Goal: Task Accomplishment & Management: Manage account settings

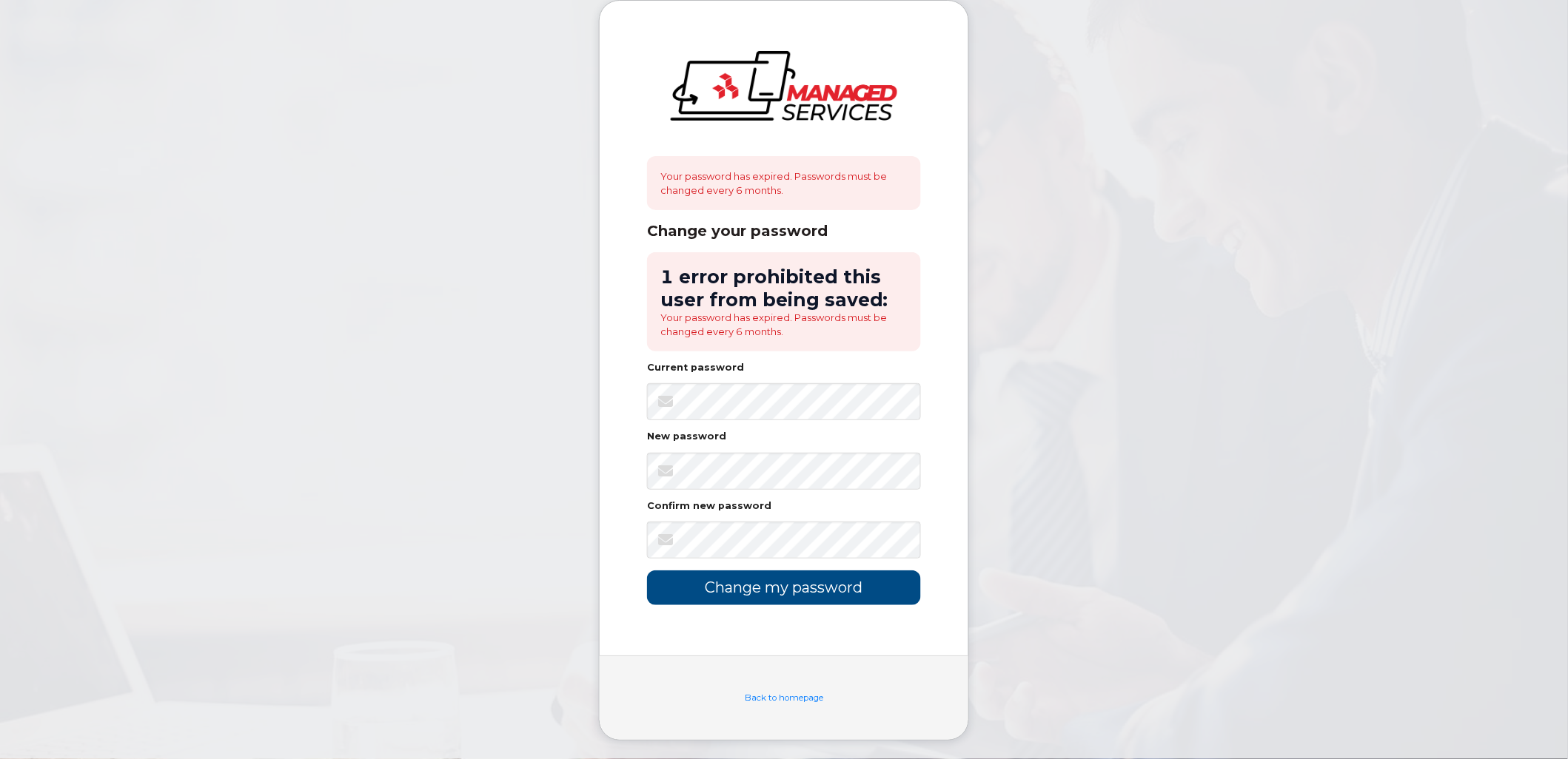
click at [1379, 283] on body "Your password has expired. Passwords must be changed every 6 months. Change you…" at bounding box center [784, 382] width 1568 height 763
click at [647, 571] on input "Change my password" at bounding box center [784, 588] width 274 height 35
click at [770, 592] on input "Change my password" at bounding box center [784, 588] width 274 height 35
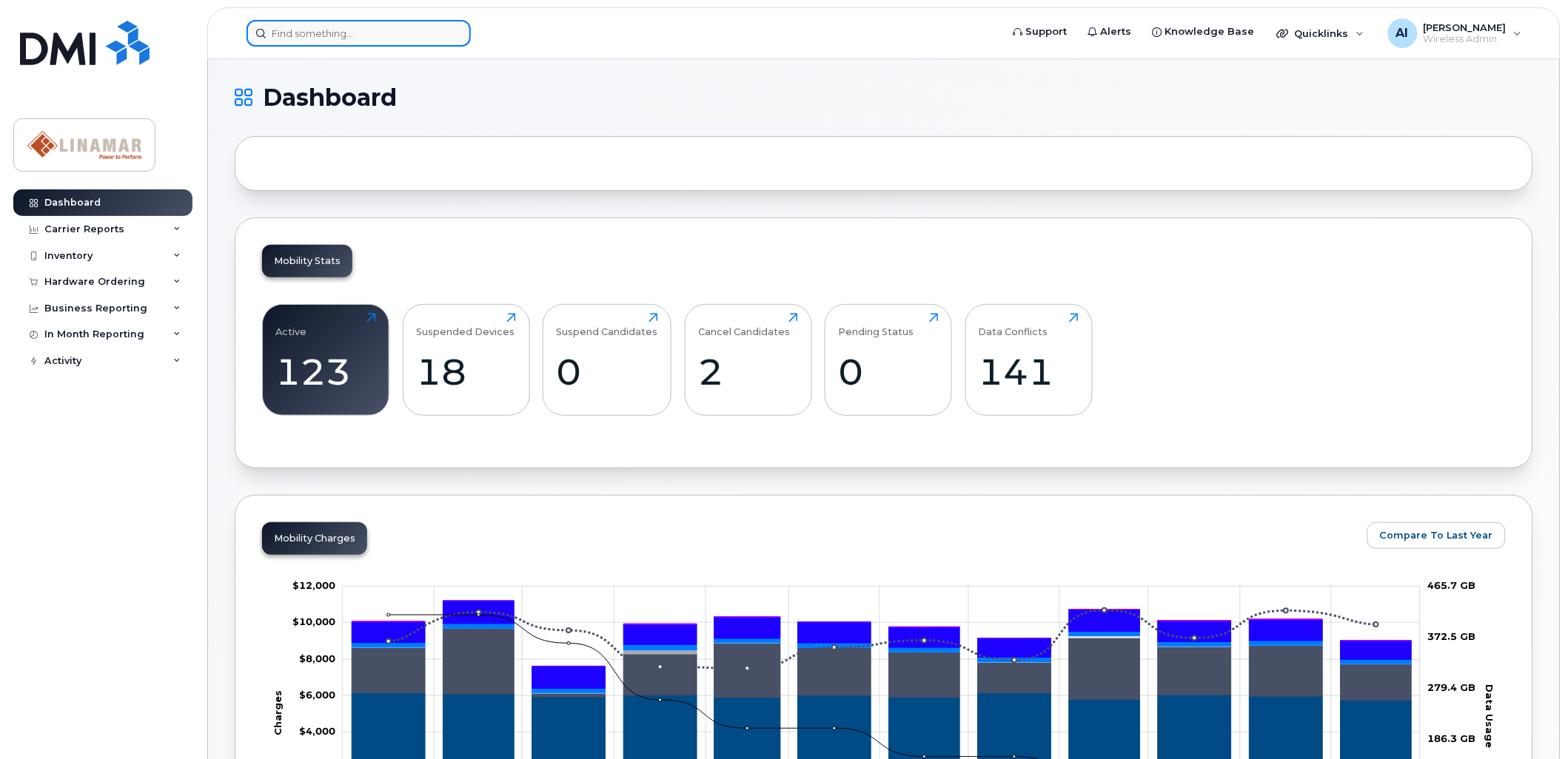
click at [383, 31] on input at bounding box center [358, 33] width 225 height 27
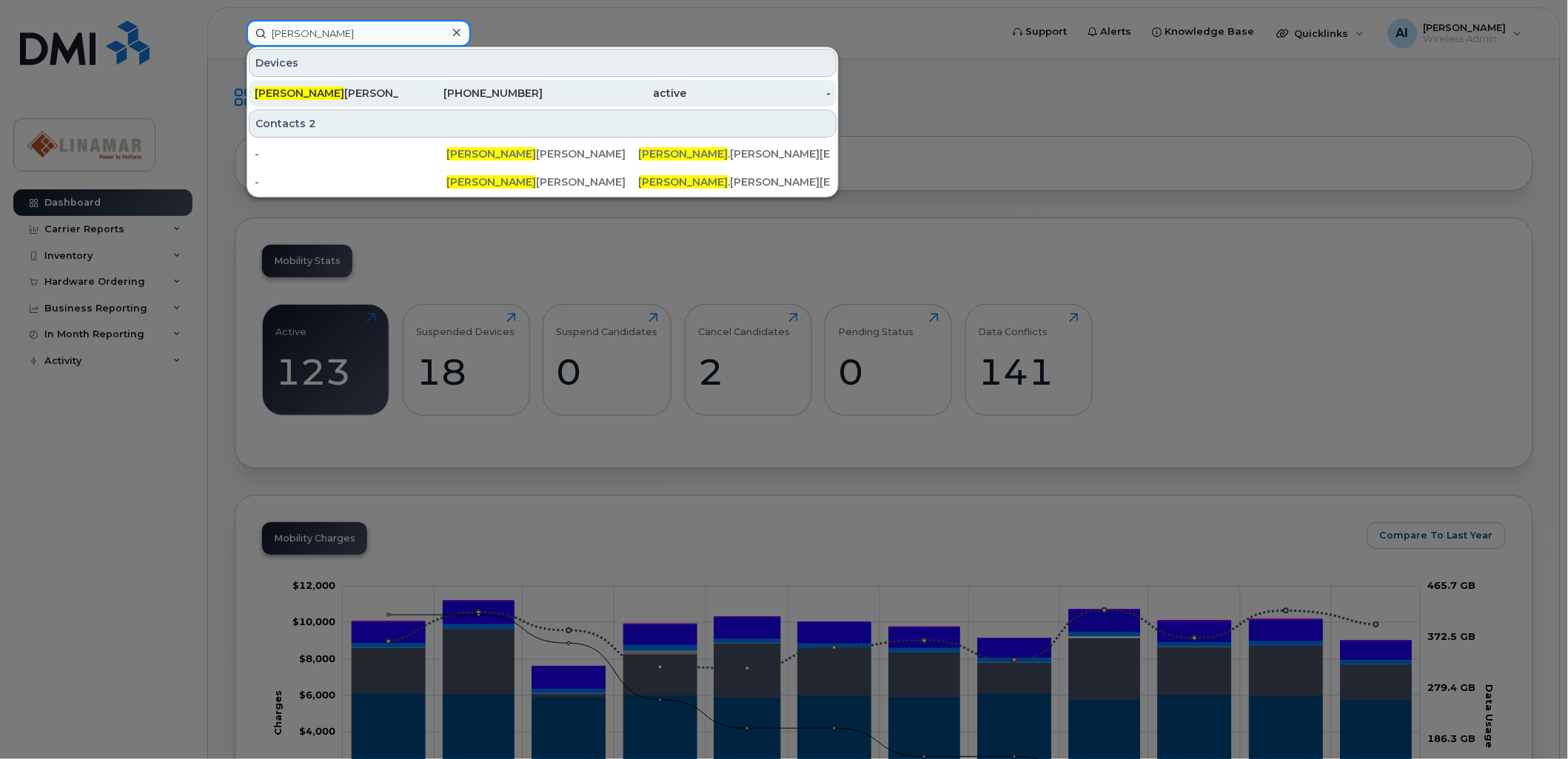
type input "matthew"
click at [329, 90] on div "Matthew Evans" at bounding box center [326, 93] width 144 height 14
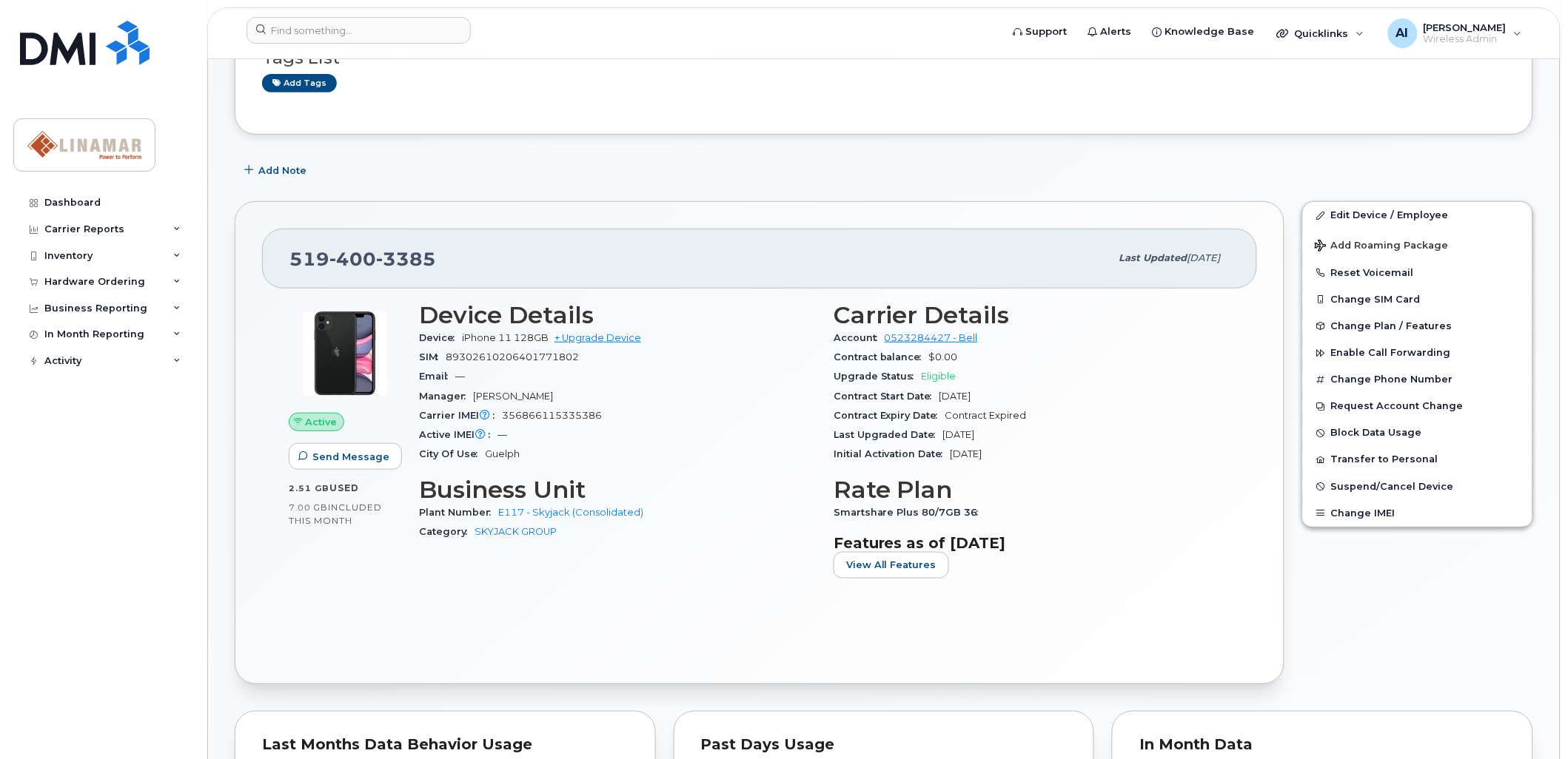
scroll to position [82, 0]
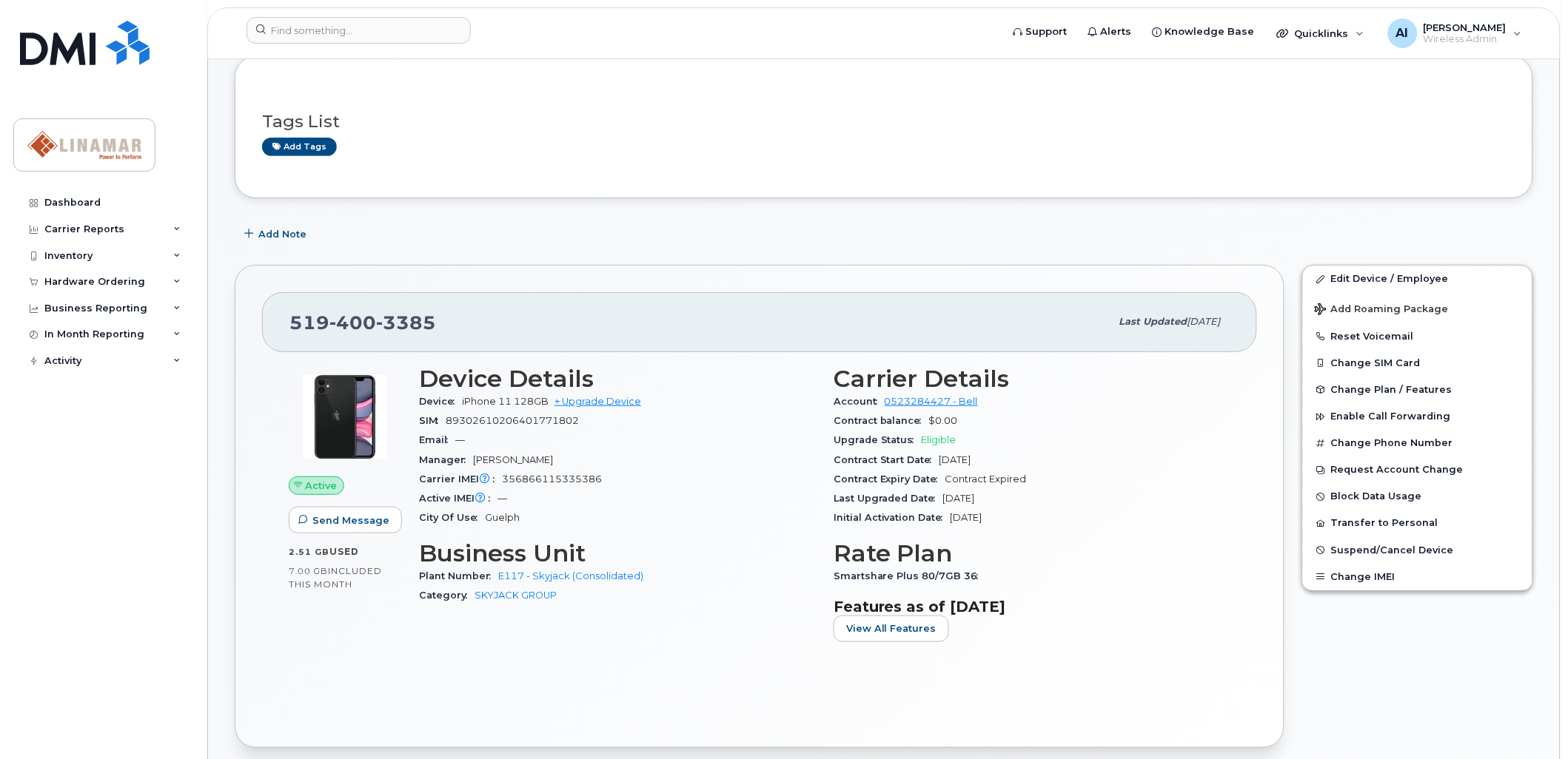
drag, startPoint x: 419, startPoint y: 457, endPoint x: 573, endPoint y: 457, distance: 154.0
click at [573, 457] on div "Manager Suranga Fernando" at bounding box center [617, 460] width 397 height 19
click at [674, 460] on div "Manager Suranga Fernando" at bounding box center [617, 460] width 397 height 19
drag, startPoint x: 474, startPoint y: 461, endPoint x: 561, endPoint y: 454, distance: 87.3
click at [561, 454] on div "Manager Suranga Fernando" at bounding box center [617, 460] width 397 height 19
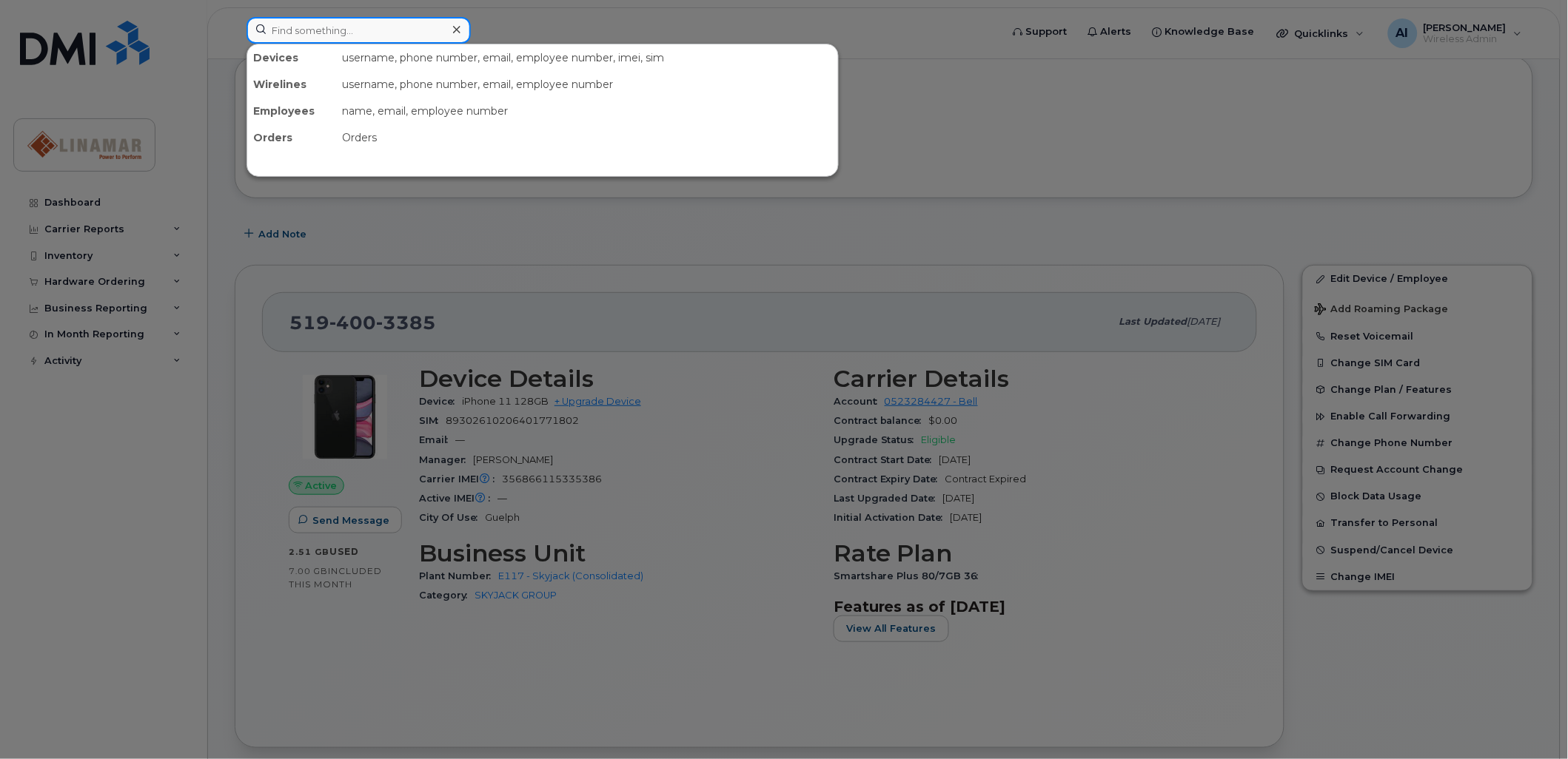
click at [318, 30] on input at bounding box center [358, 30] width 225 height 27
click at [1082, 244] on div at bounding box center [784, 379] width 1568 height 759
click at [330, 25] on input at bounding box center [358, 30] width 225 height 27
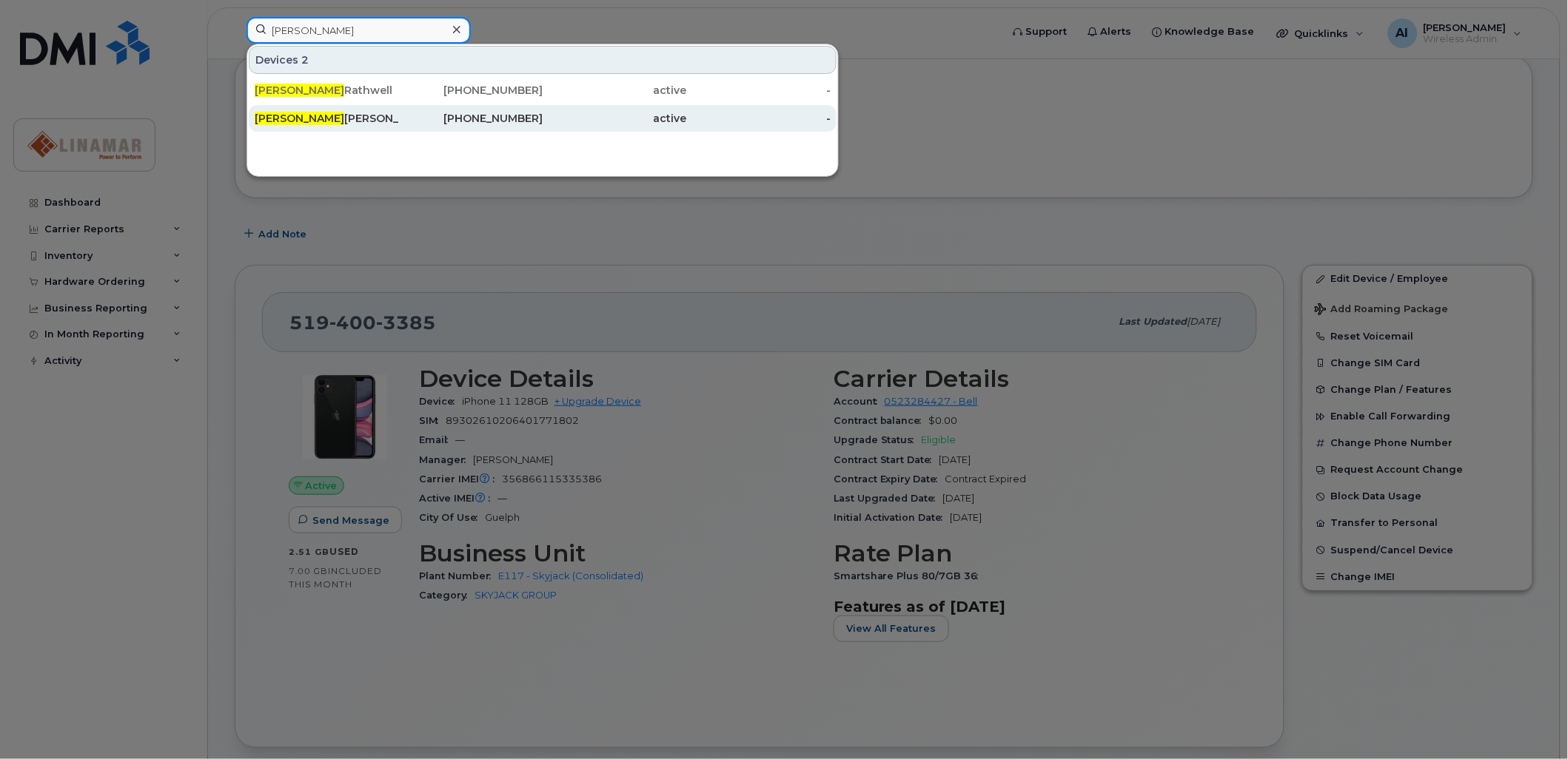
type input "kyle"
click at [304, 114] on div "Kyle Brubacher" at bounding box center [326, 118] width 144 height 14
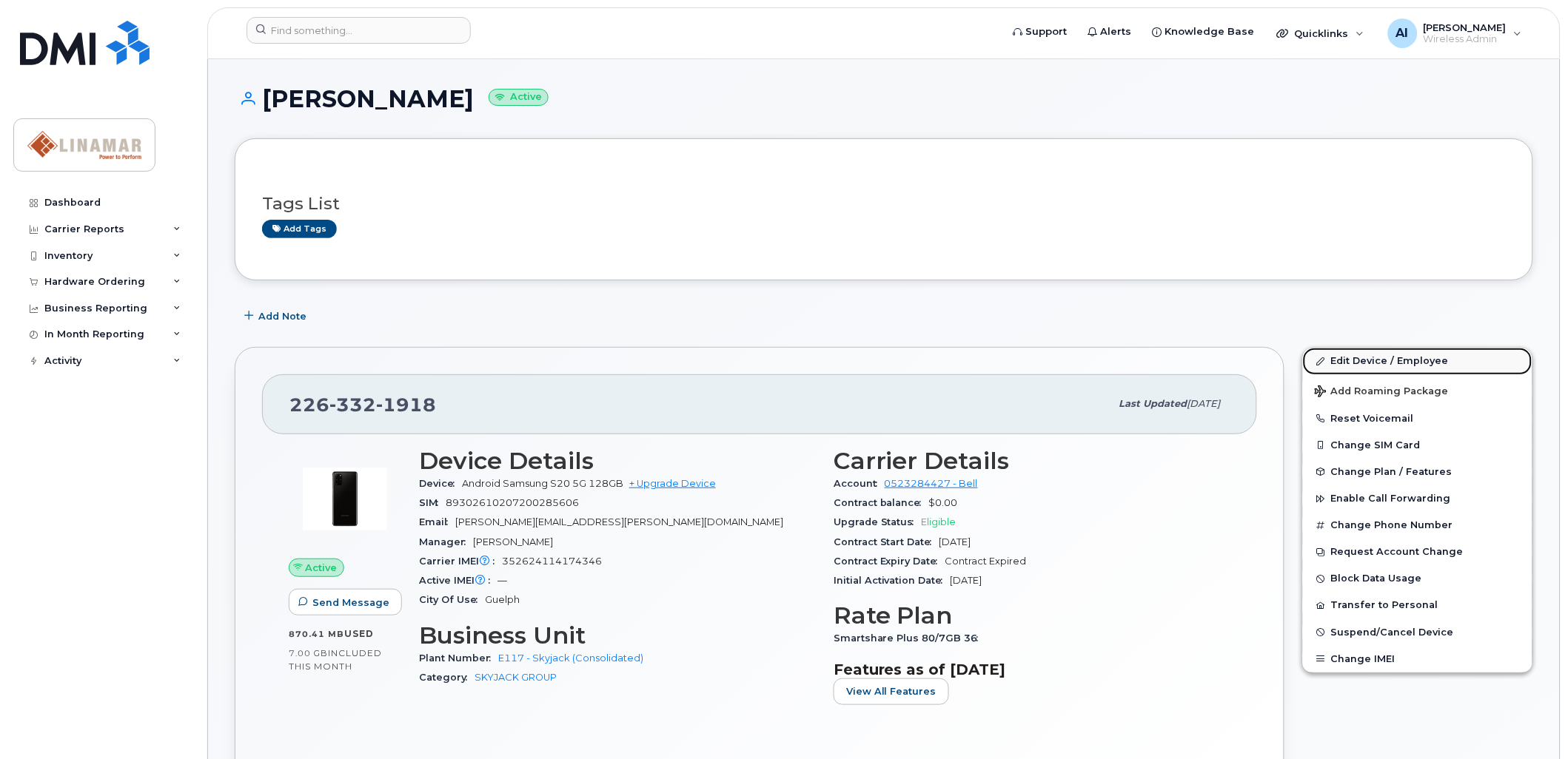
click at [1375, 361] on link "Edit Device / Employee" at bounding box center [1417, 361] width 230 height 27
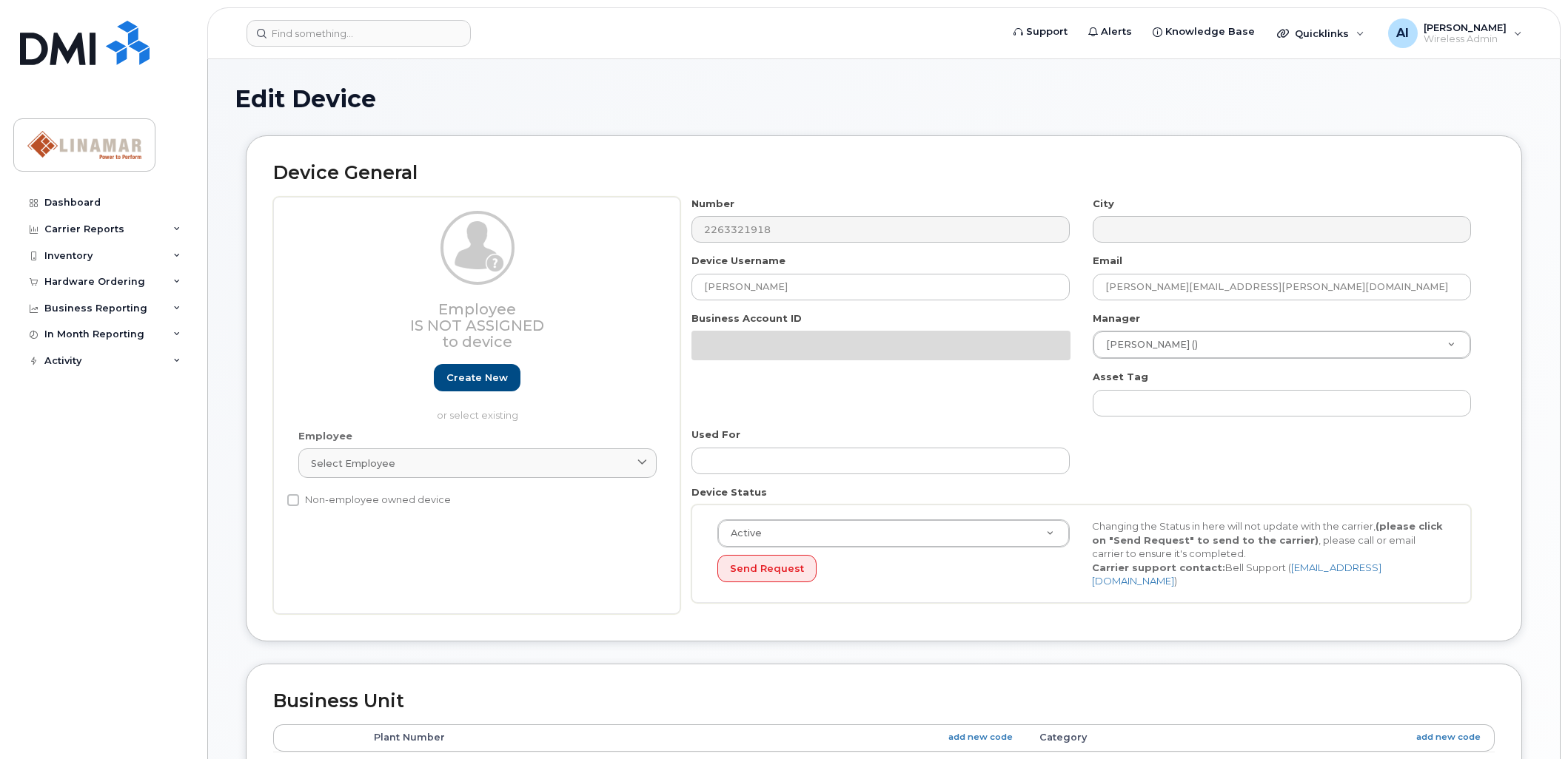
select select "569205"
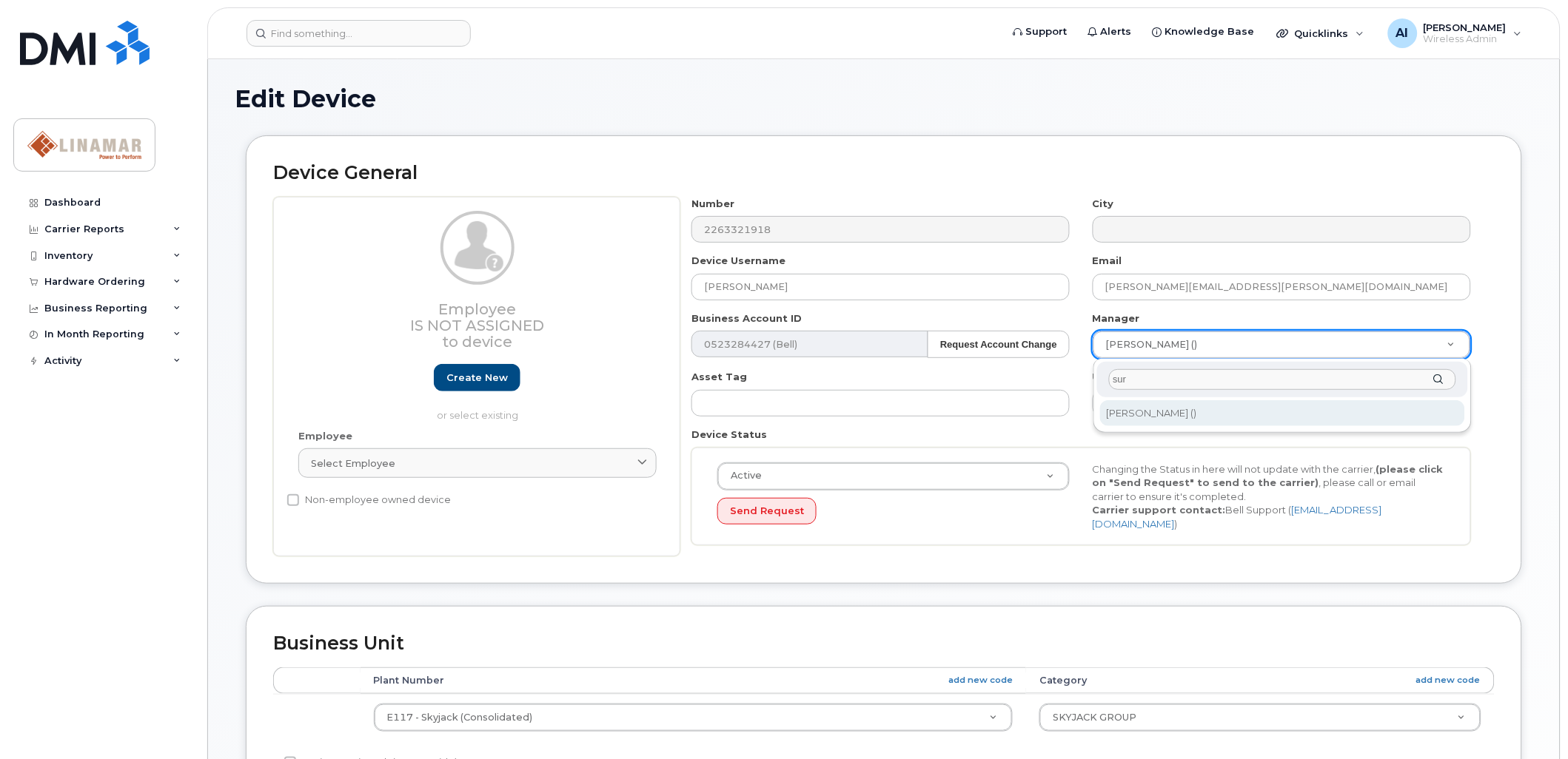
type input "sur"
type input "1961216"
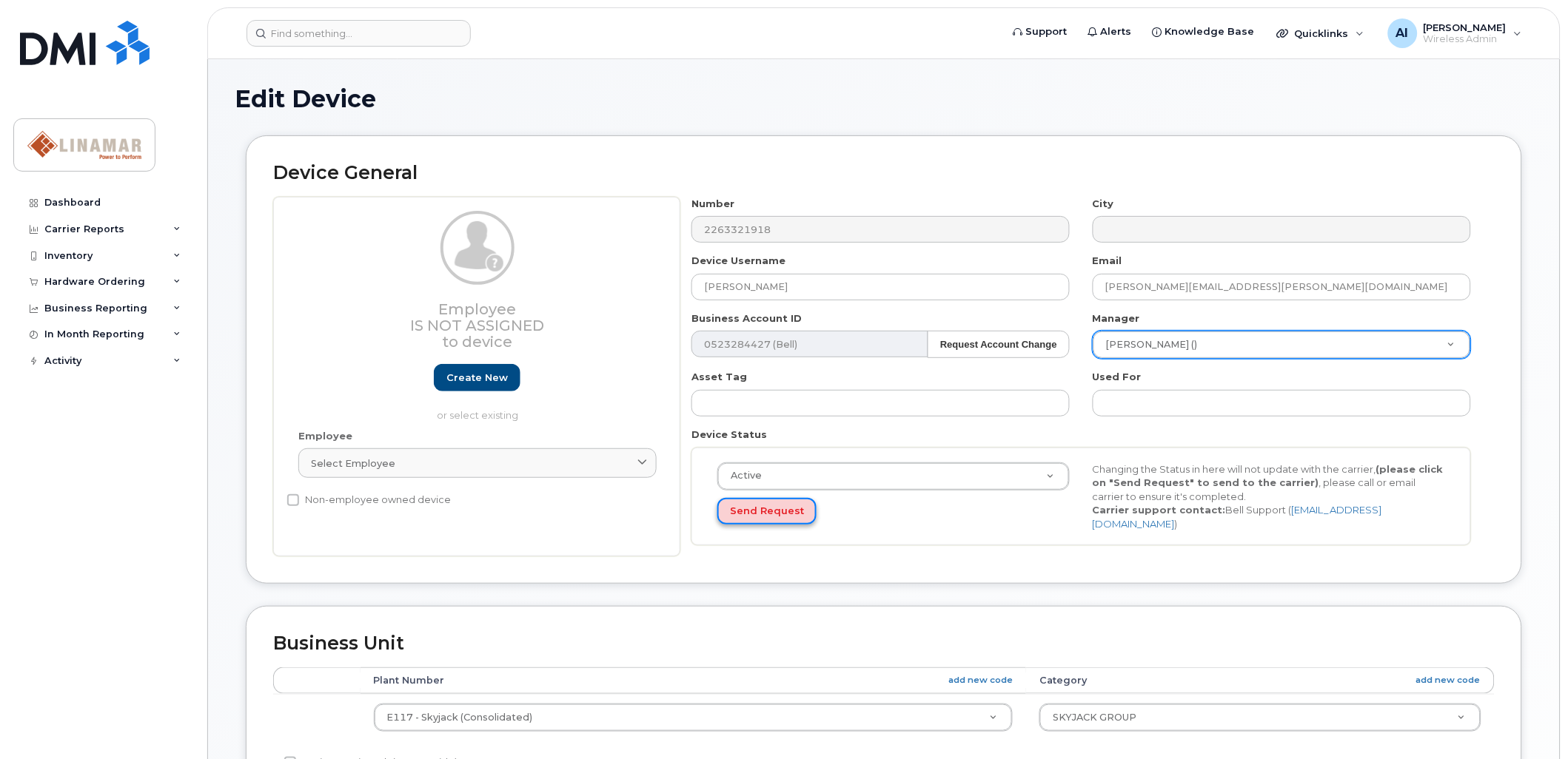
click at [771, 513] on button "Send Request" at bounding box center [767, 512] width 99 height 27
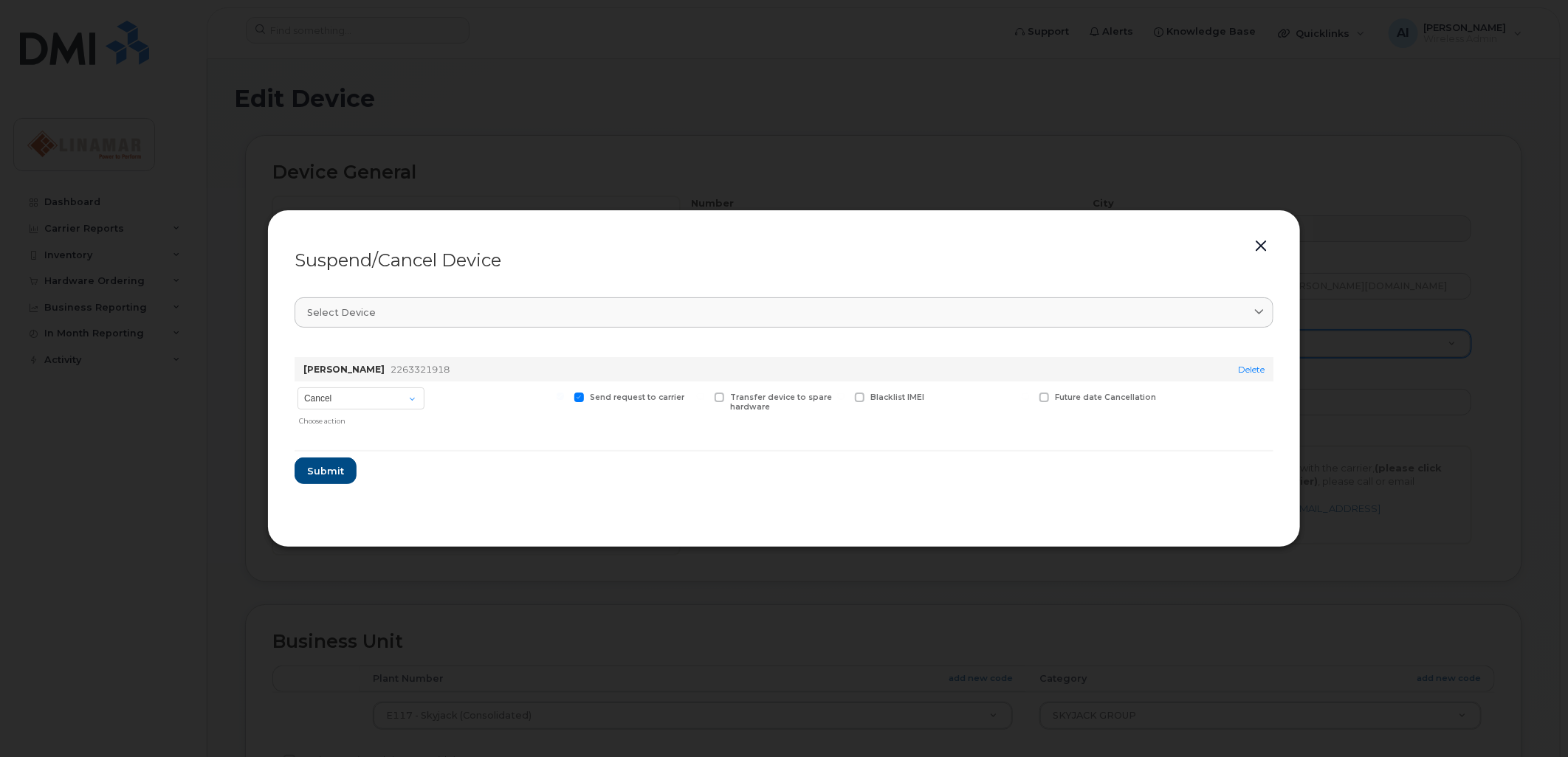
click at [1264, 245] on button "button" at bounding box center [1261, 246] width 22 height 21
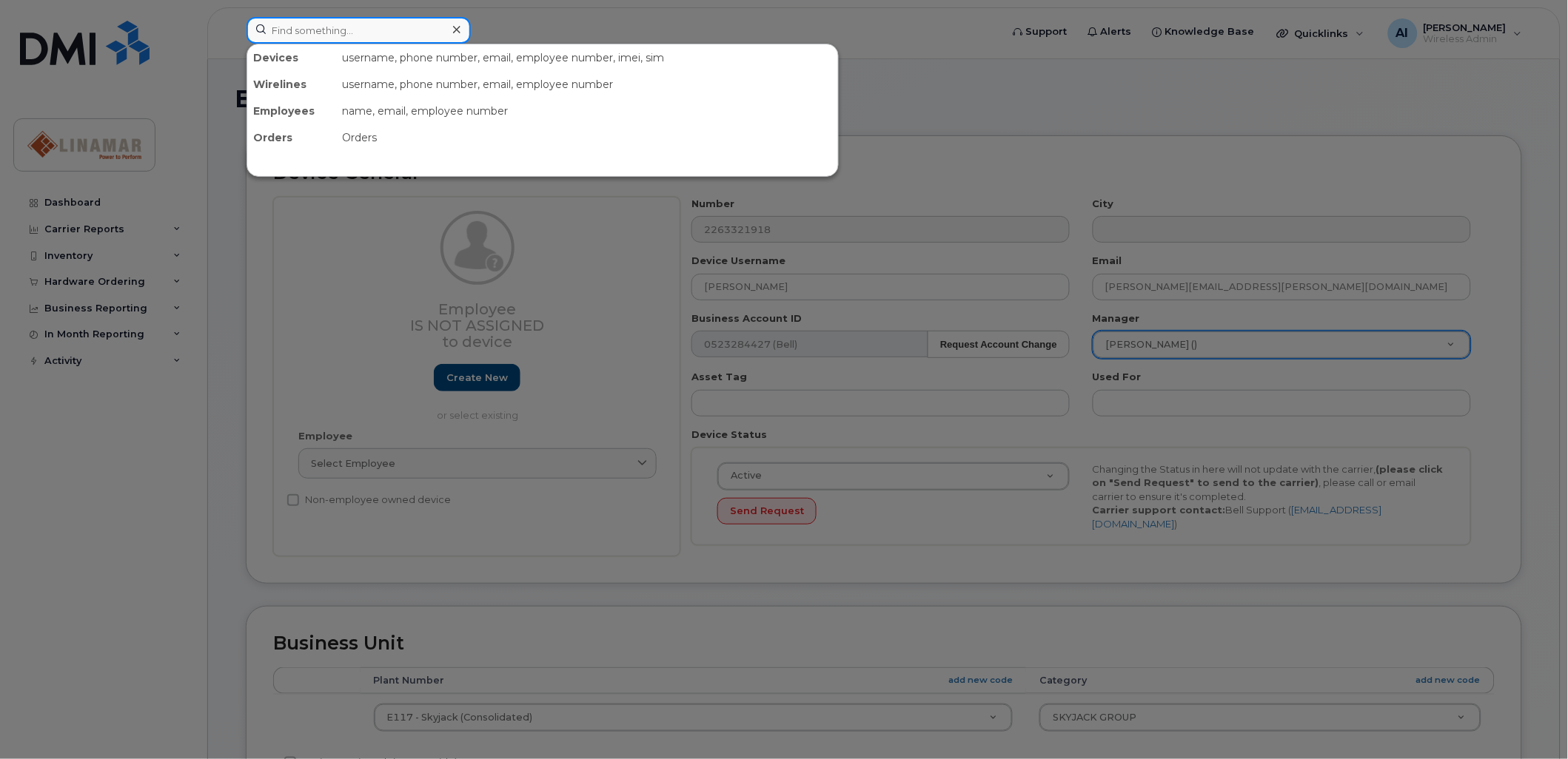
click at [335, 27] on input at bounding box center [358, 30] width 225 height 27
click at [79, 200] on div at bounding box center [784, 379] width 1568 height 759
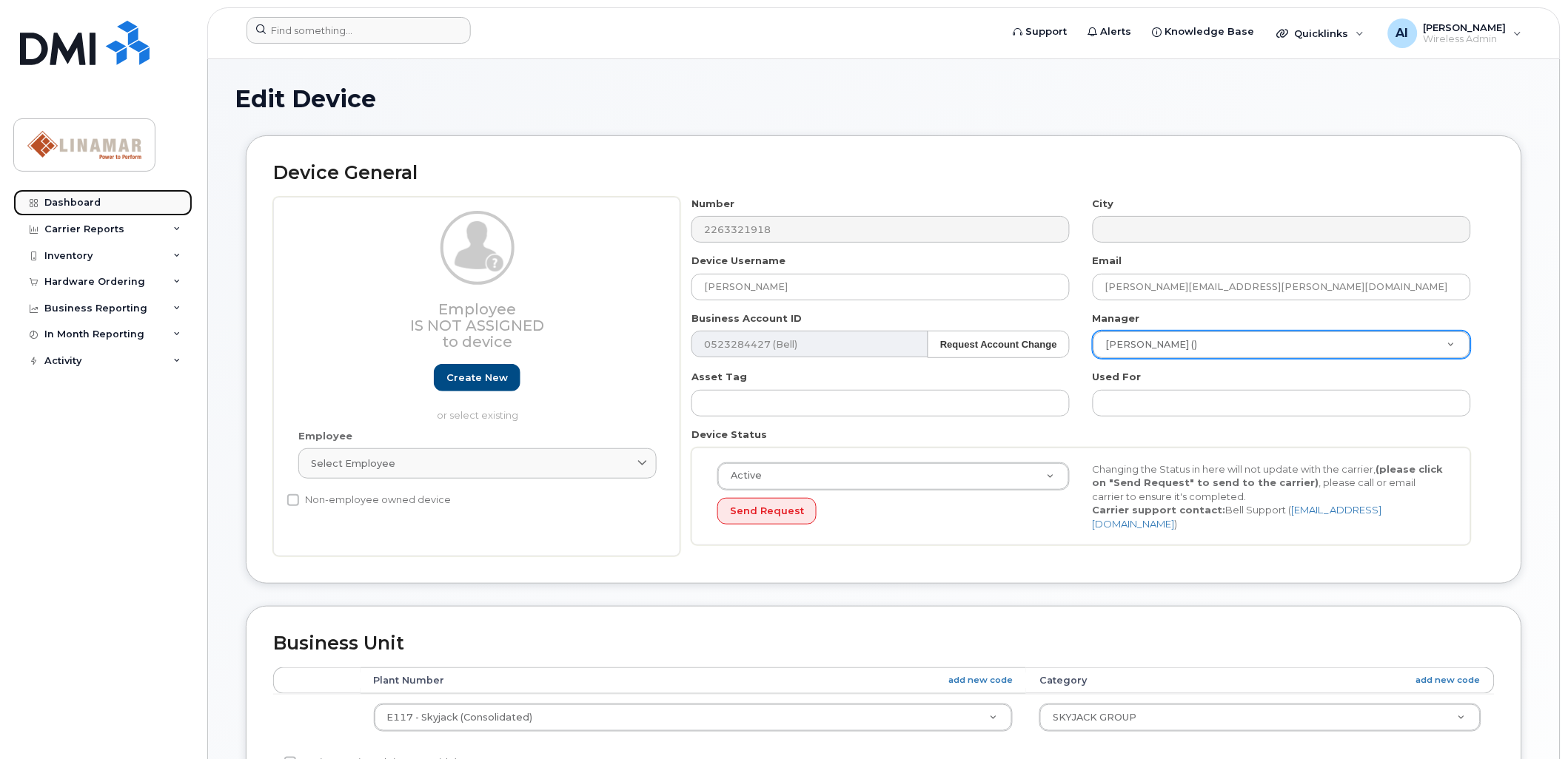
click at [83, 202] on div "Dashboard" at bounding box center [72, 203] width 56 height 12
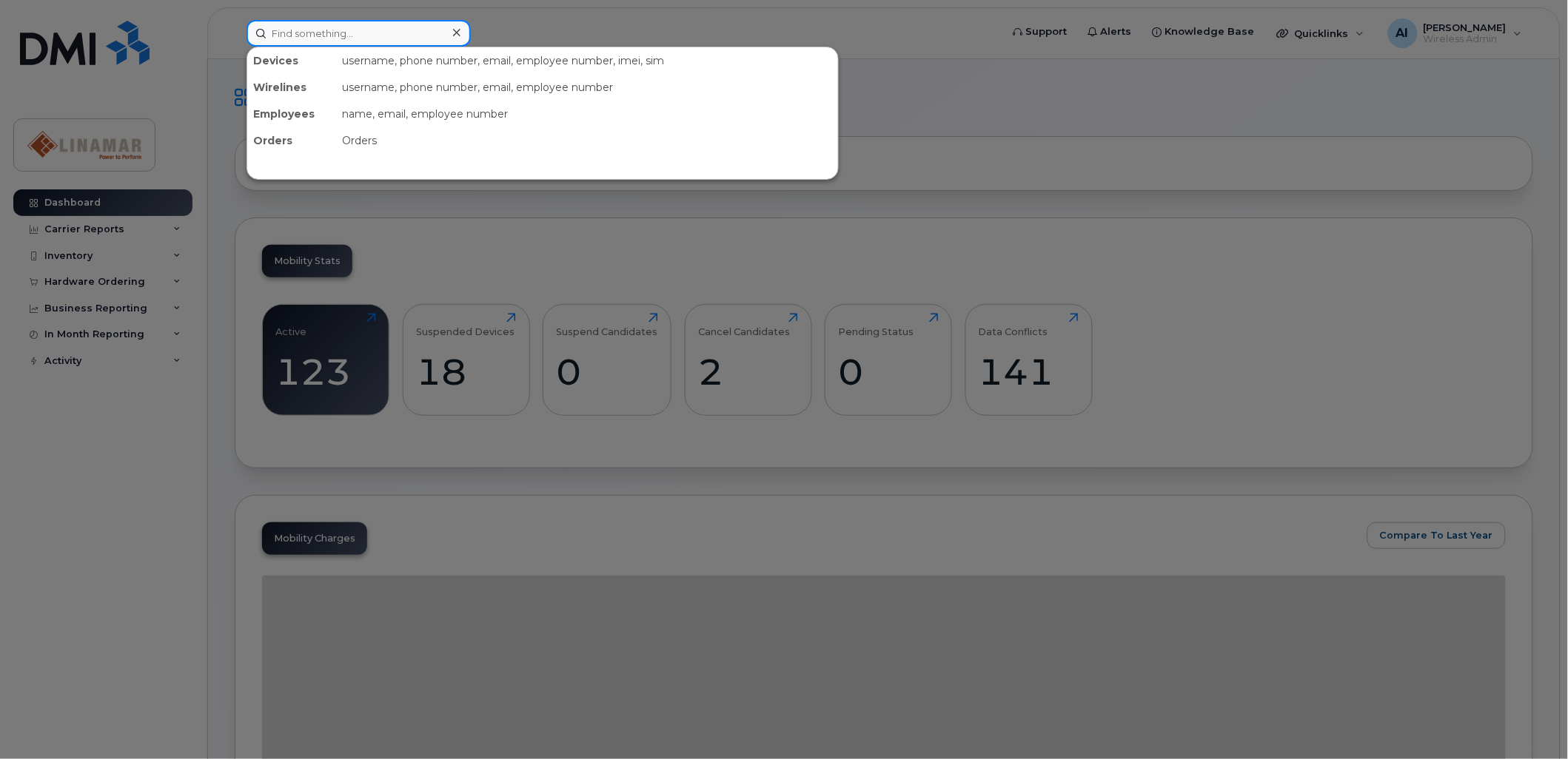
click at [336, 32] on input at bounding box center [358, 33] width 225 height 27
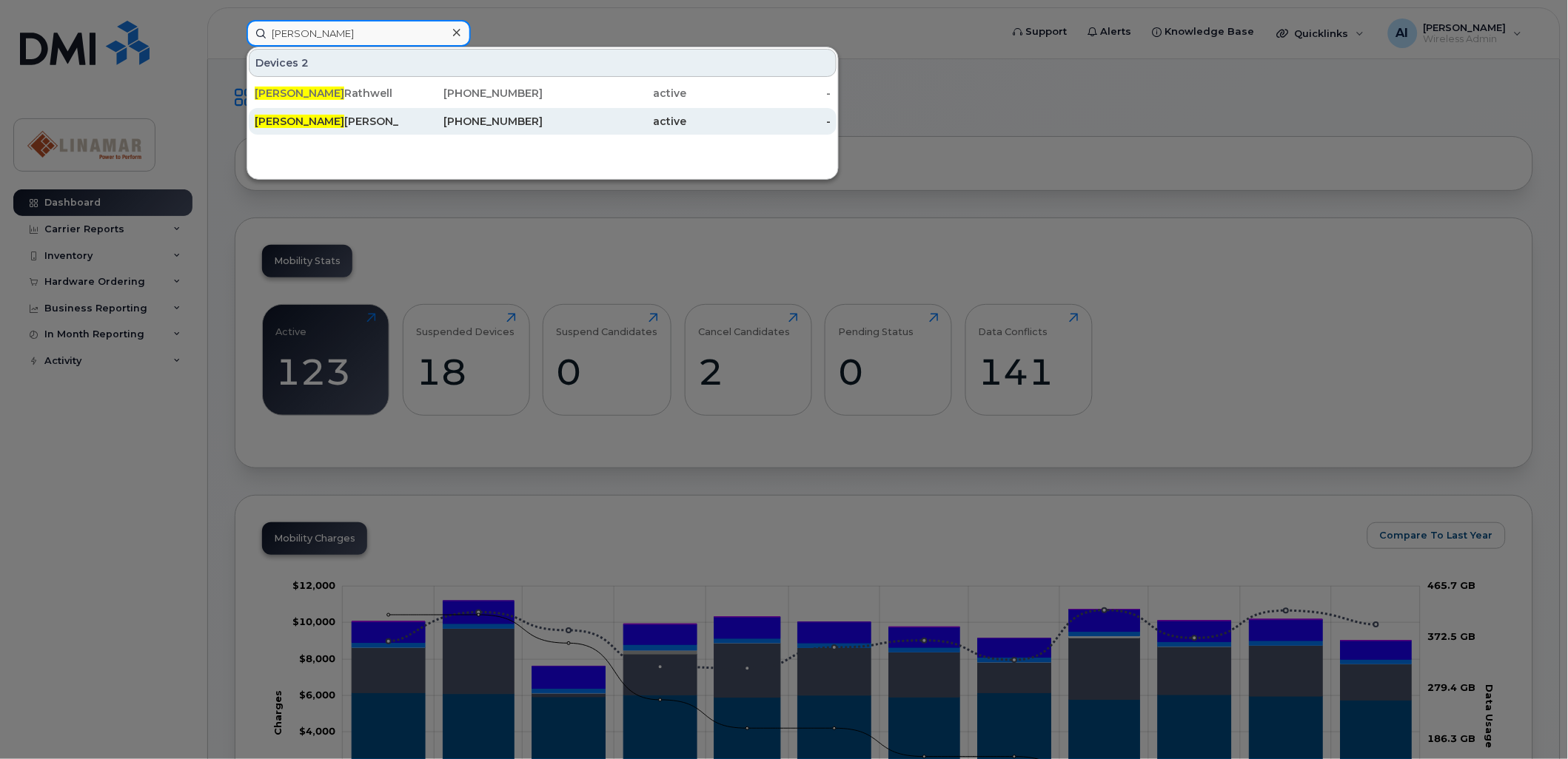
type input "[PERSON_NAME]"
click at [294, 114] on div "Kyle Brubacher" at bounding box center [326, 122] width 144 height 14
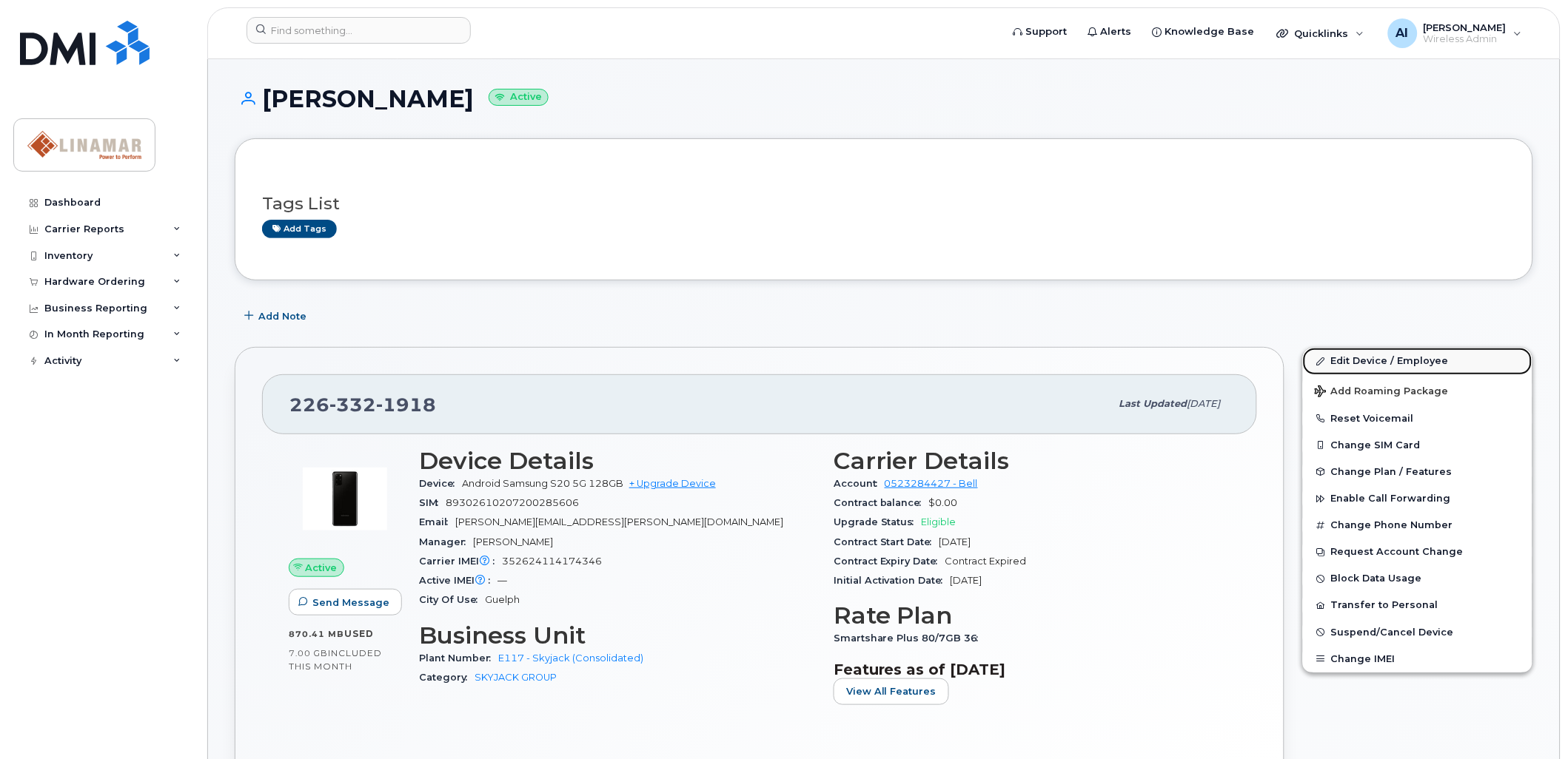
click at [1399, 357] on link "Edit Device / Employee" at bounding box center [1417, 361] width 230 height 27
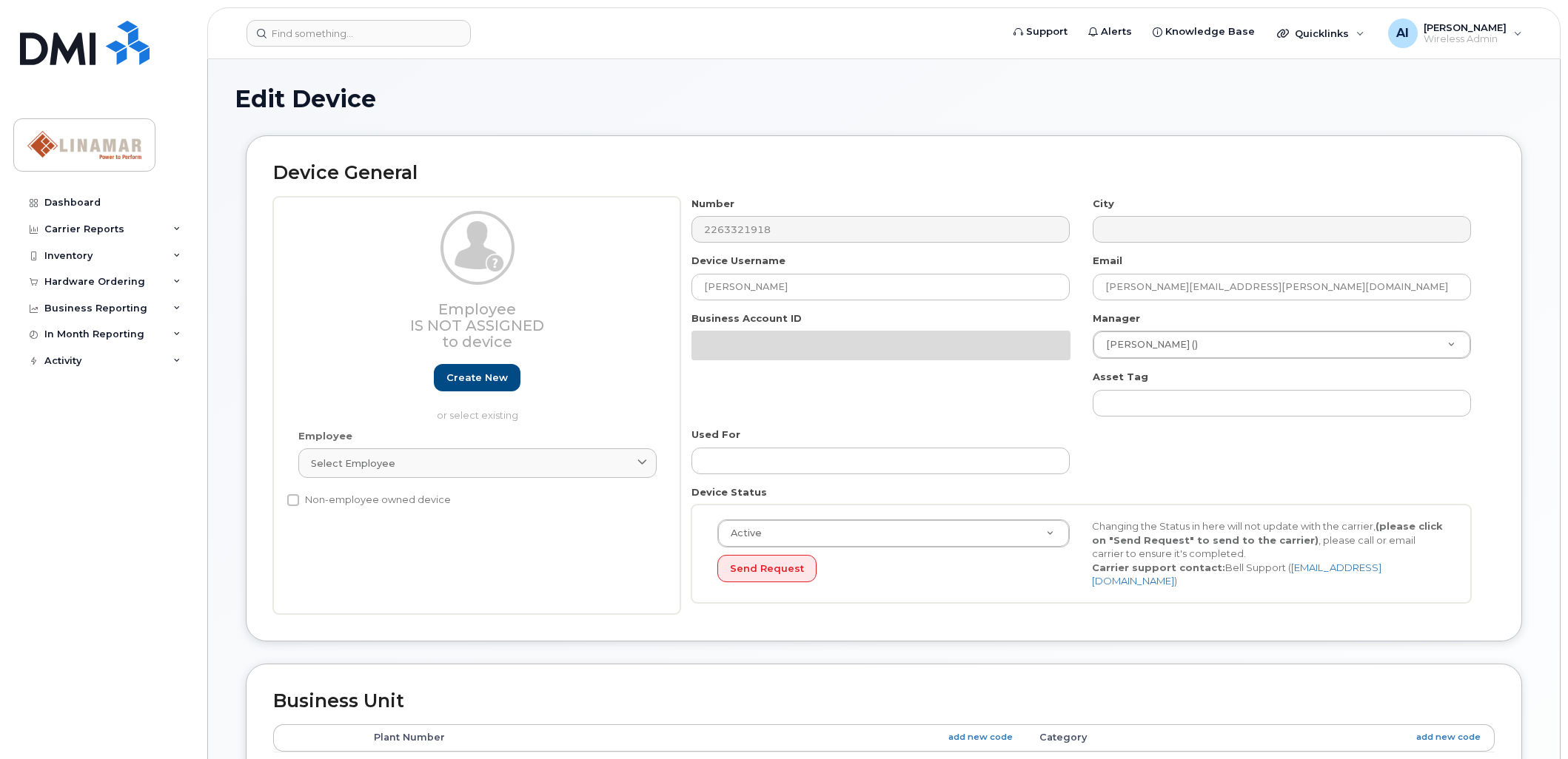
select select "569205"
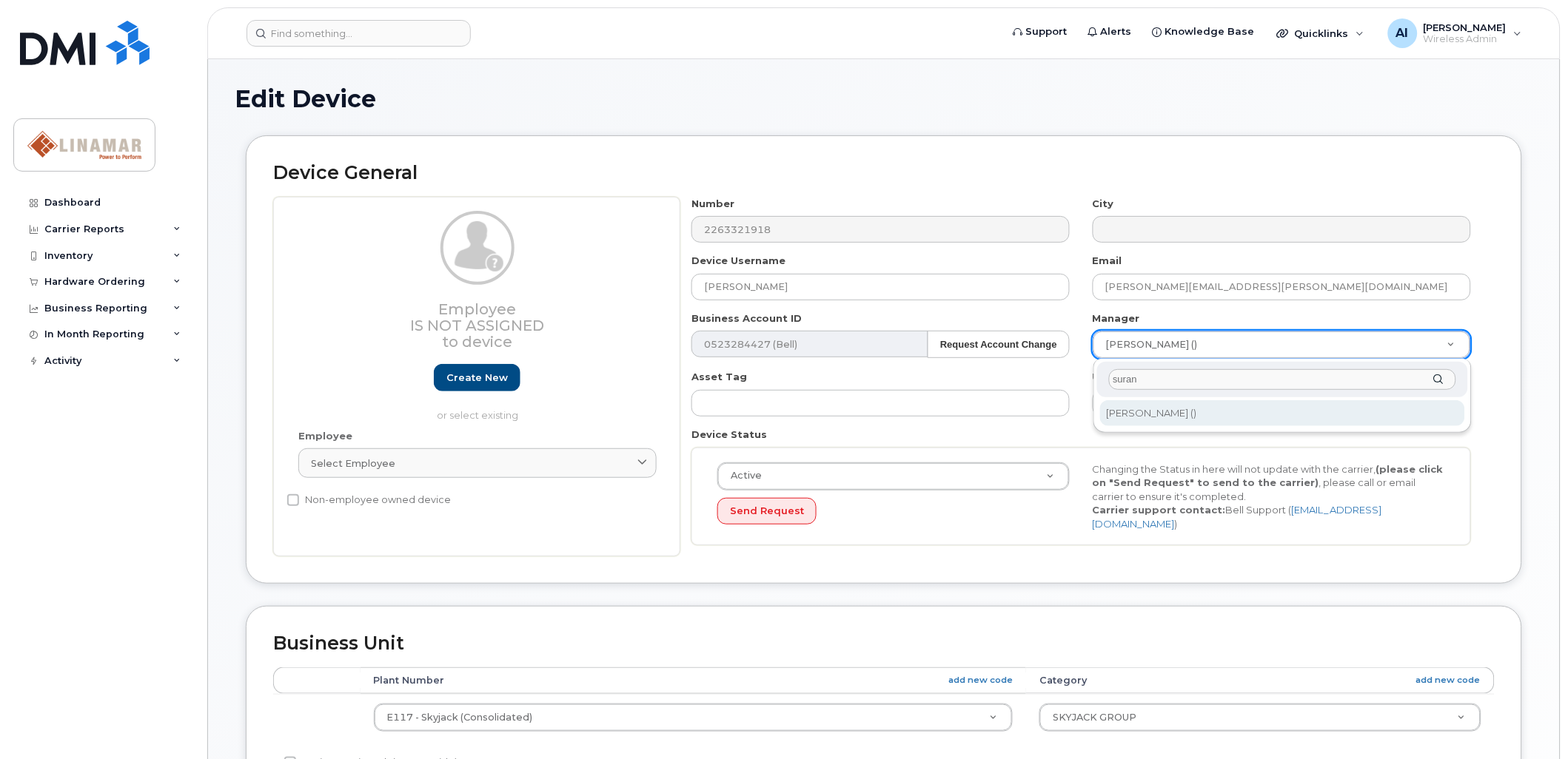
type input "suran"
type input "1961216"
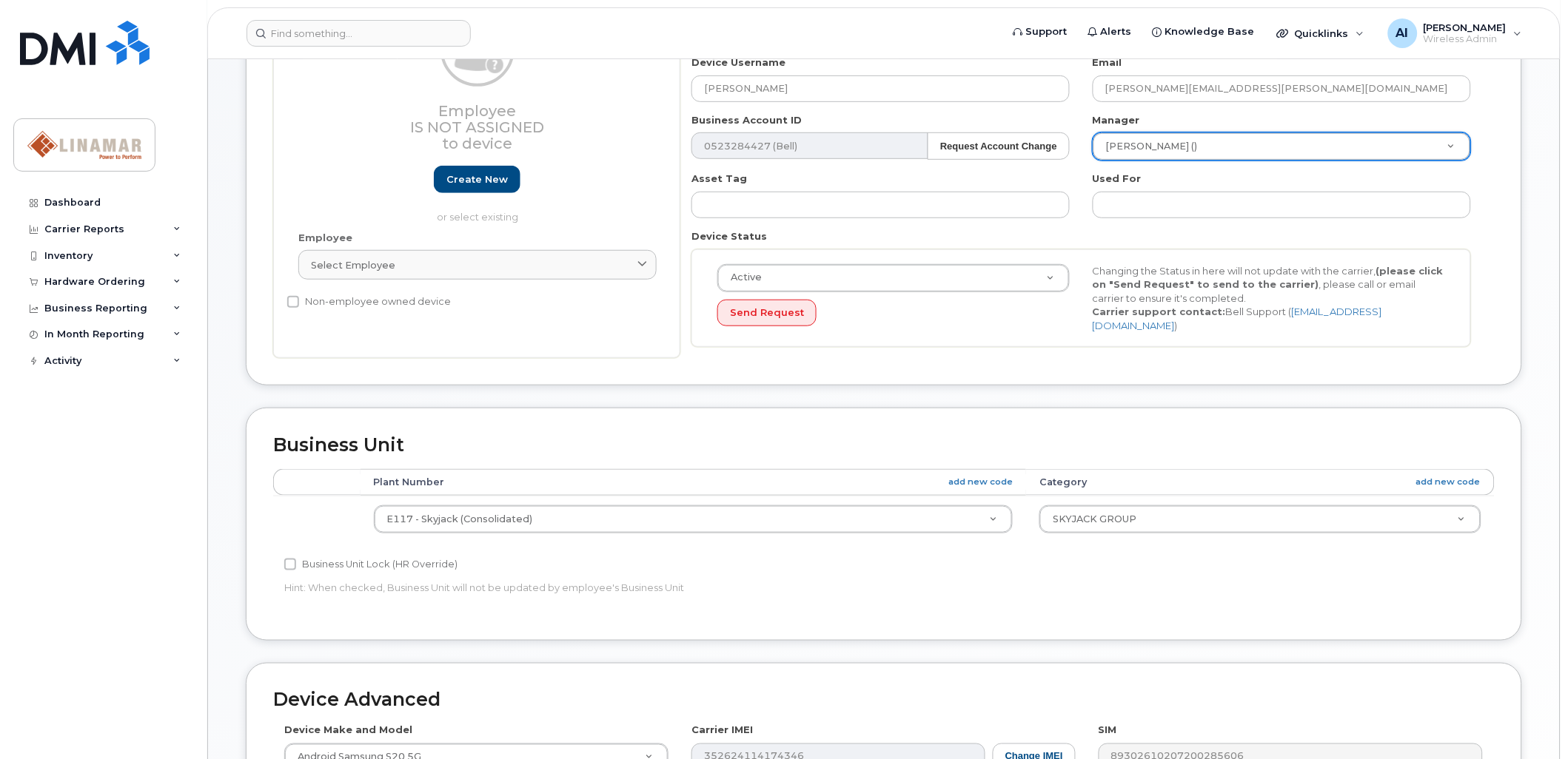
scroll to position [493, 0]
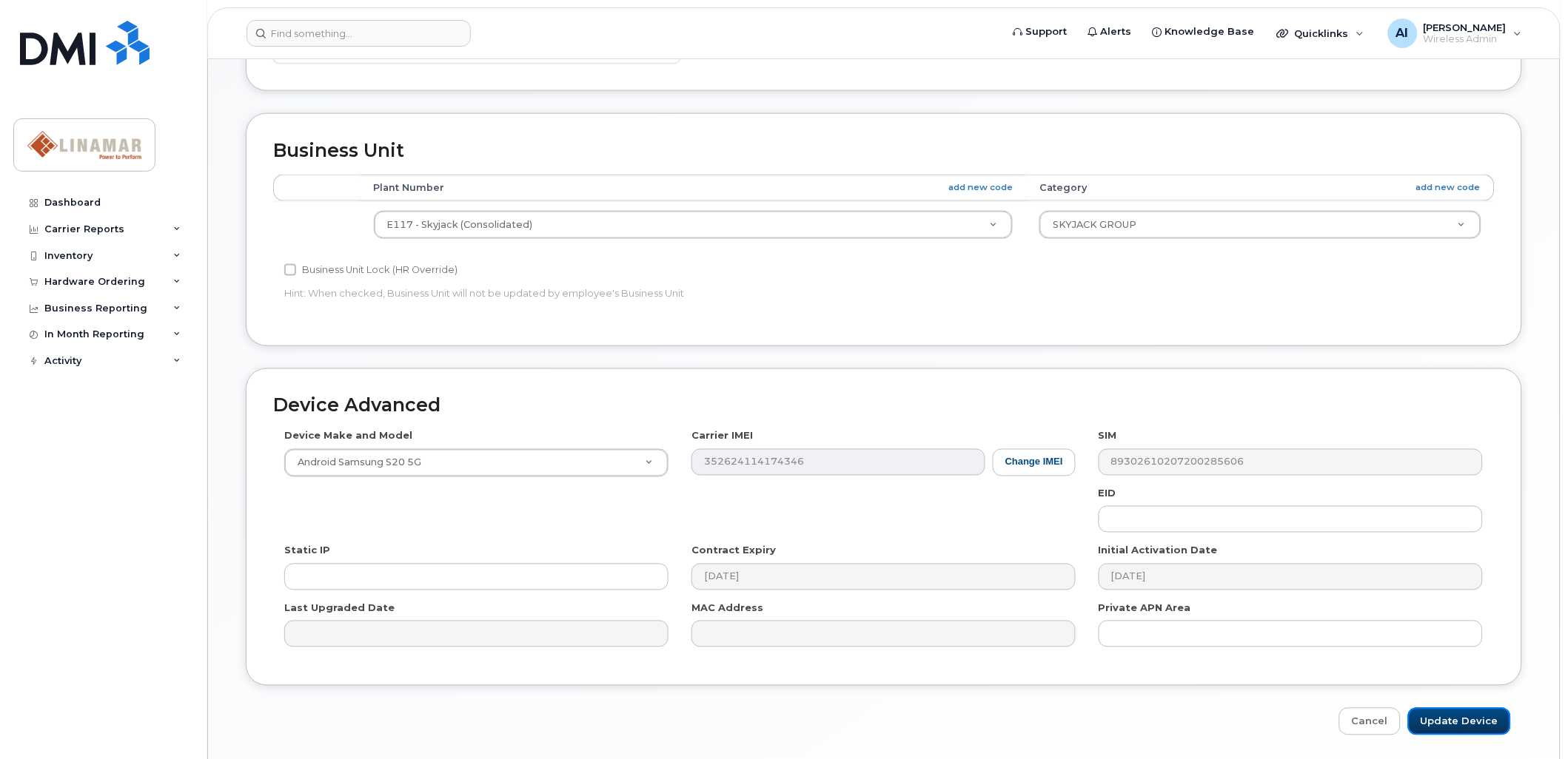
drag, startPoint x: 1471, startPoint y: 716, endPoint x: 1438, endPoint y: 659, distance: 65.9
click at [1471, 719] on input "Update Device" at bounding box center [1459, 722] width 103 height 27
type input "Saving..."
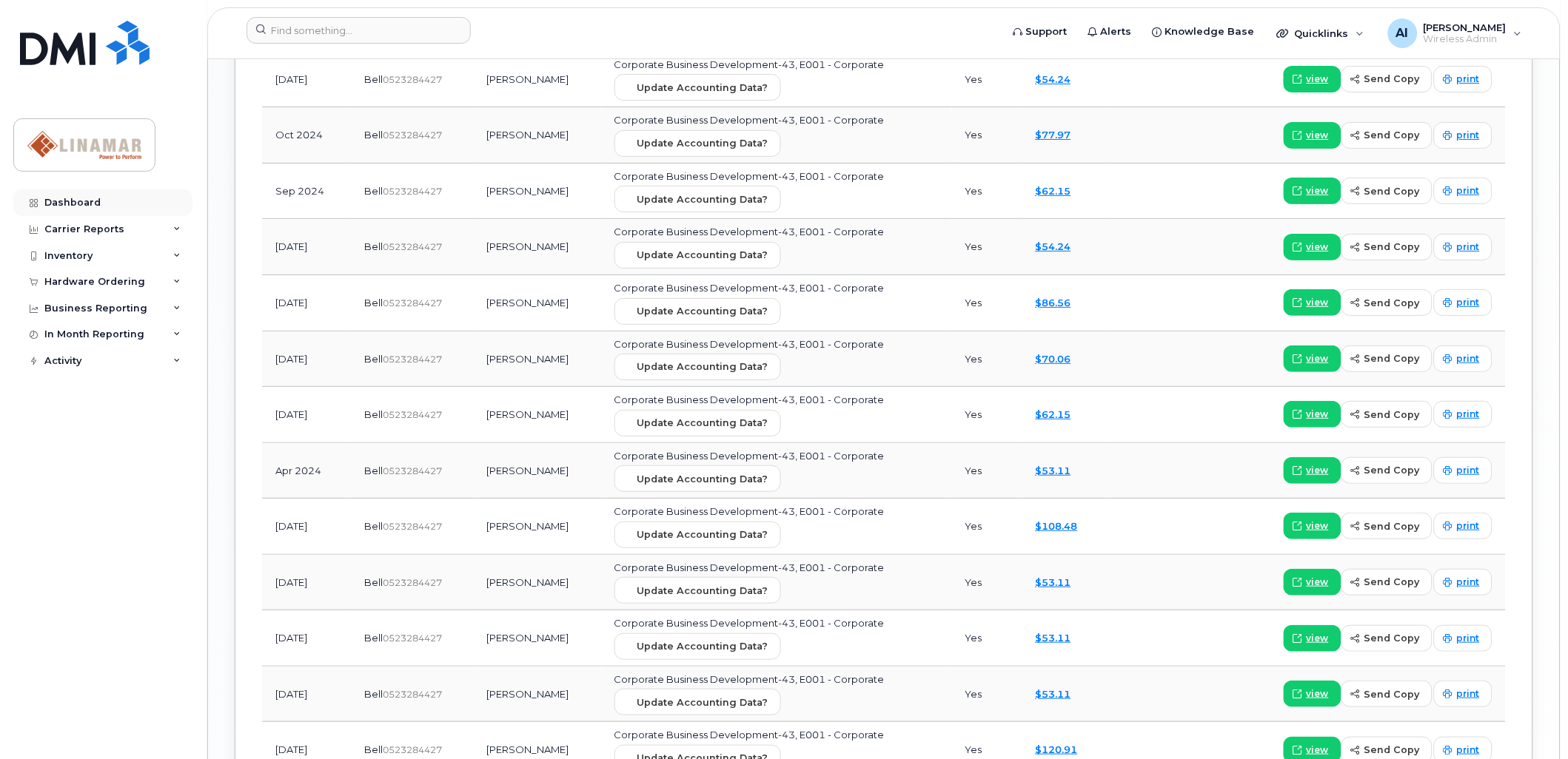
scroll to position [1726, 0]
